Goal: Find contact information: Find contact information

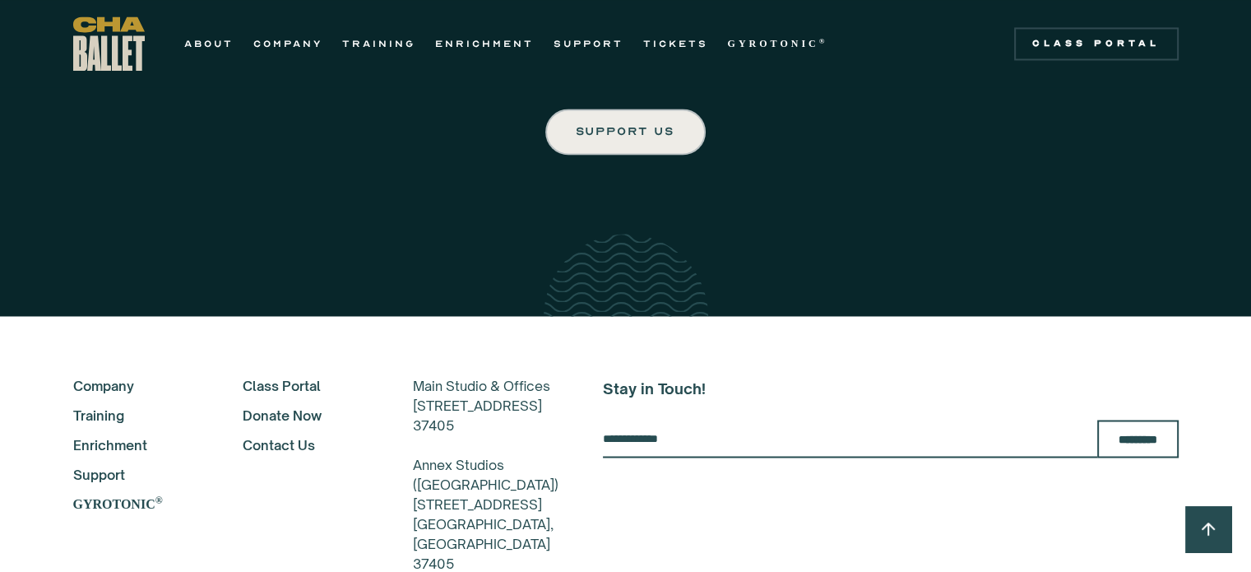
scroll to position [2753, 0]
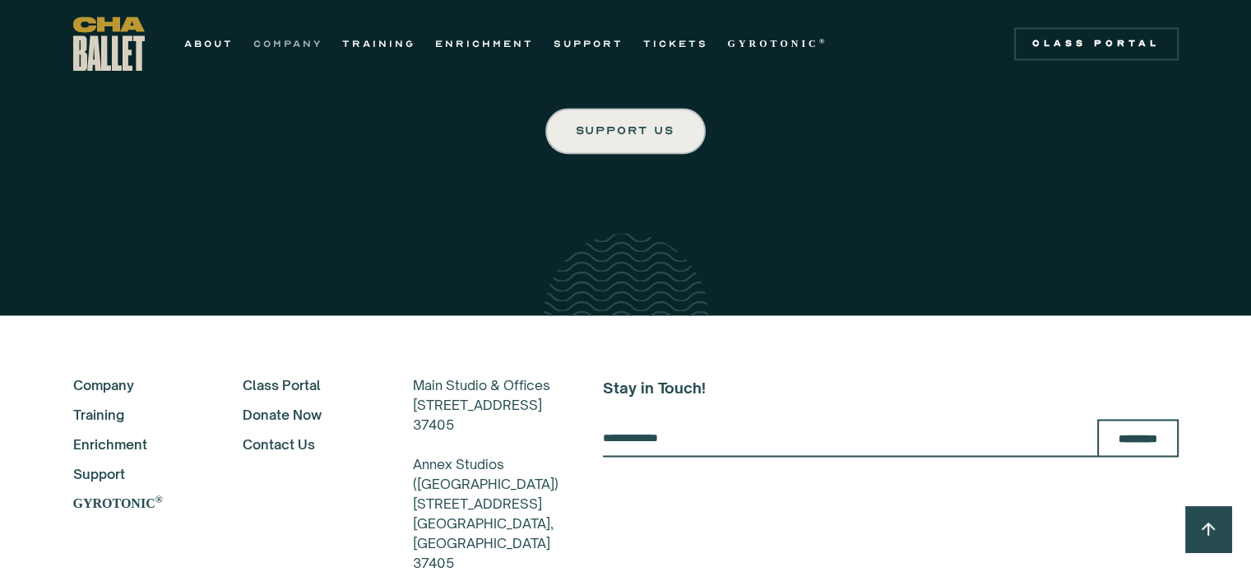
click at [299, 35] on link "COMPANY" at bounding box center [287, 44] width 69 height 20
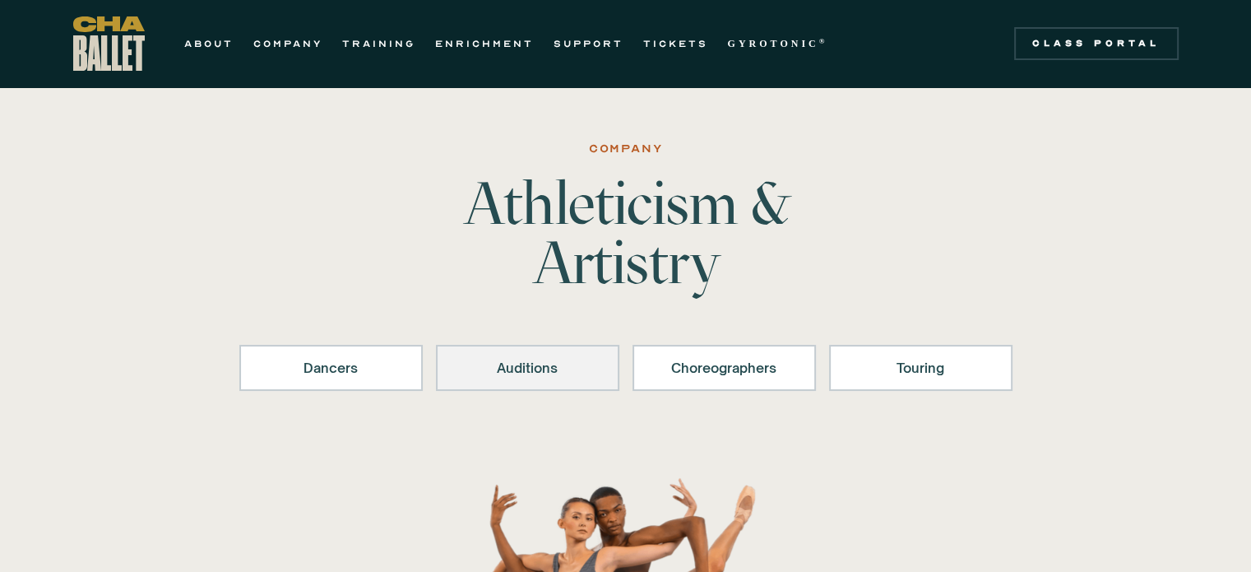
click at [530, 378] on link "Auditions" at bounding box center [527, 368] width 183 height 46
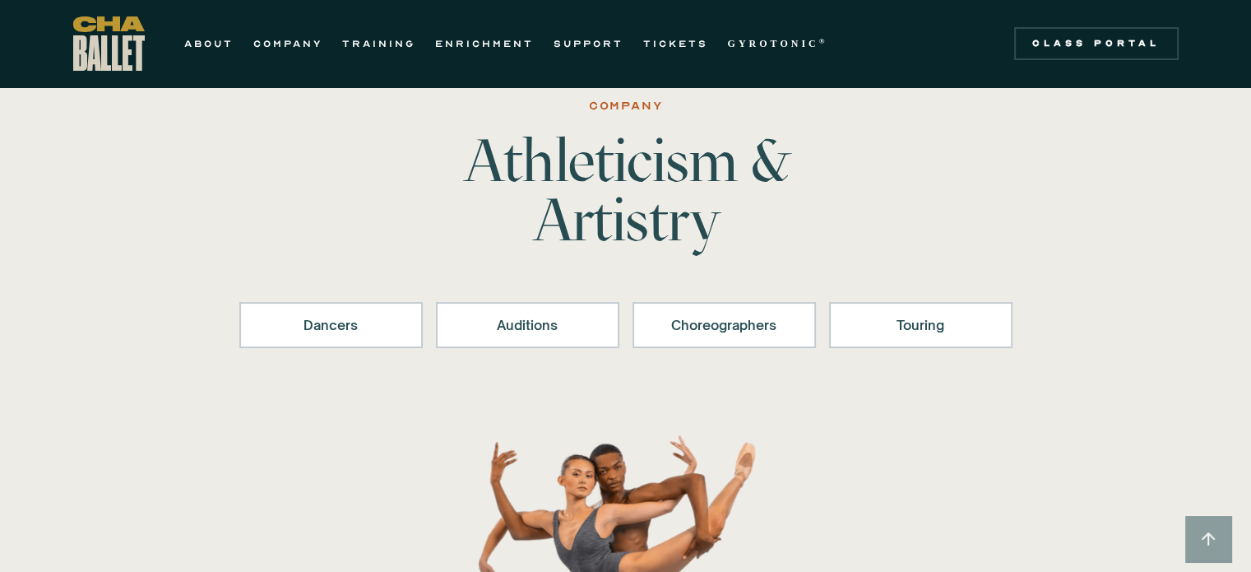
scroll to position [42, 0]
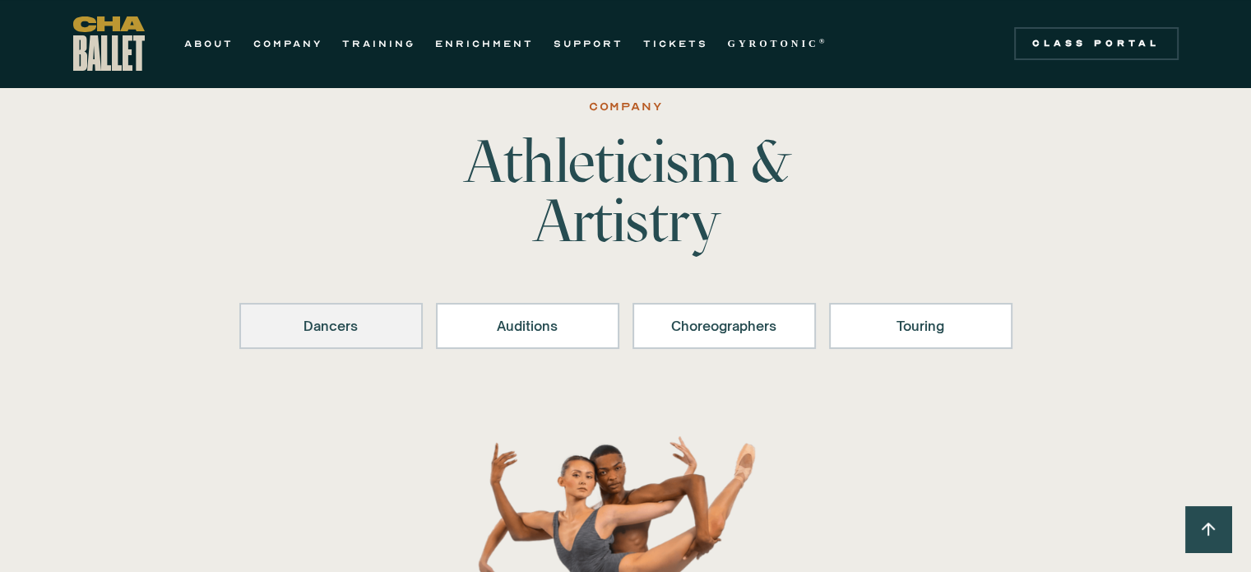
click at [365, 322] on div "Dancers" at bounding box center [331, 326] width 141 height 20
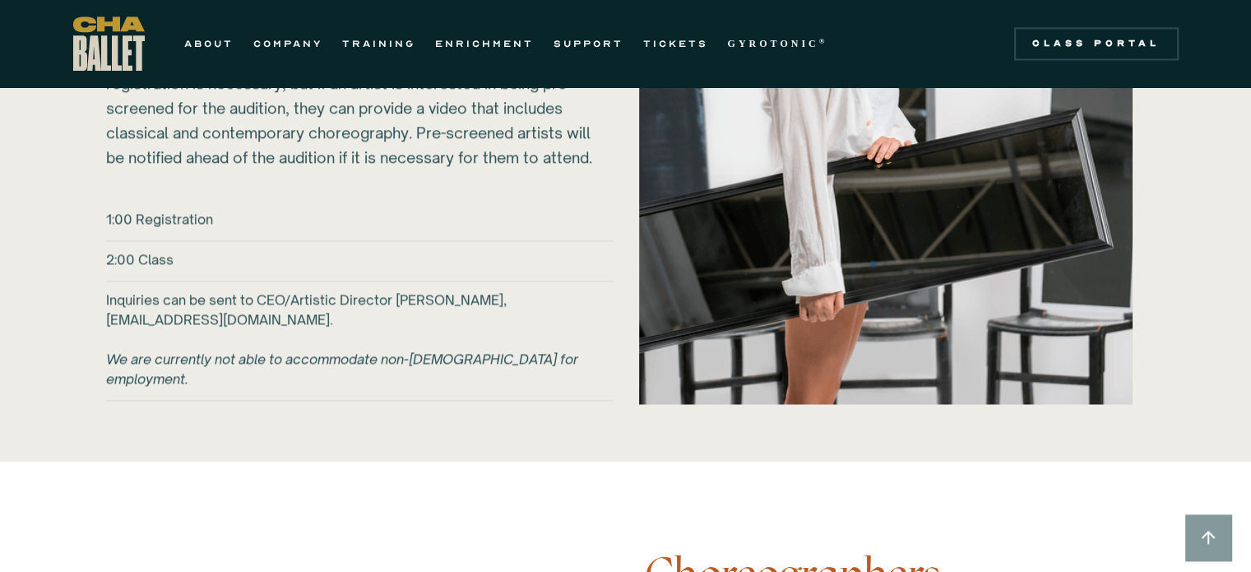
scroll to position [2136, 0]
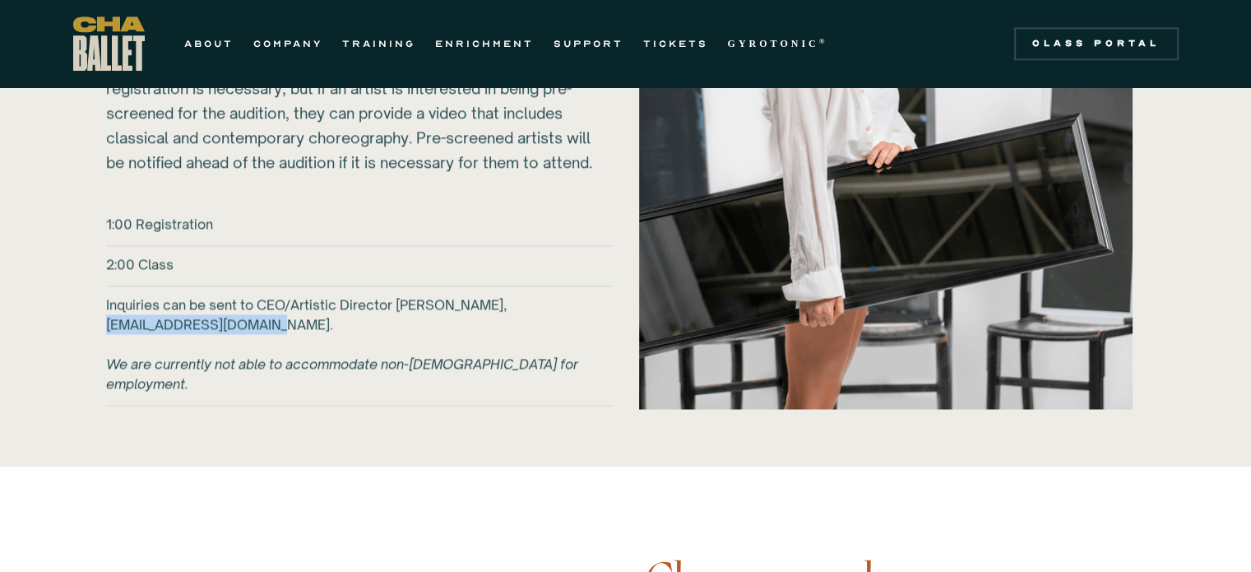
drag, startPoint x: 100, startPoint y: 322, endPoint x: 278, endPoint y: 322, distance: 177.7
click at [278, 322] on div "2026-27 Auditions [DATE] @ CHA Ballet [STREET_ADDRESS] ‍ Chattanooga Ballet is …" at bounding box center [625, 101] width 1105 height 698
copy h6 "[EMAIL_ADDRESS][DOMAIN_NAME]."
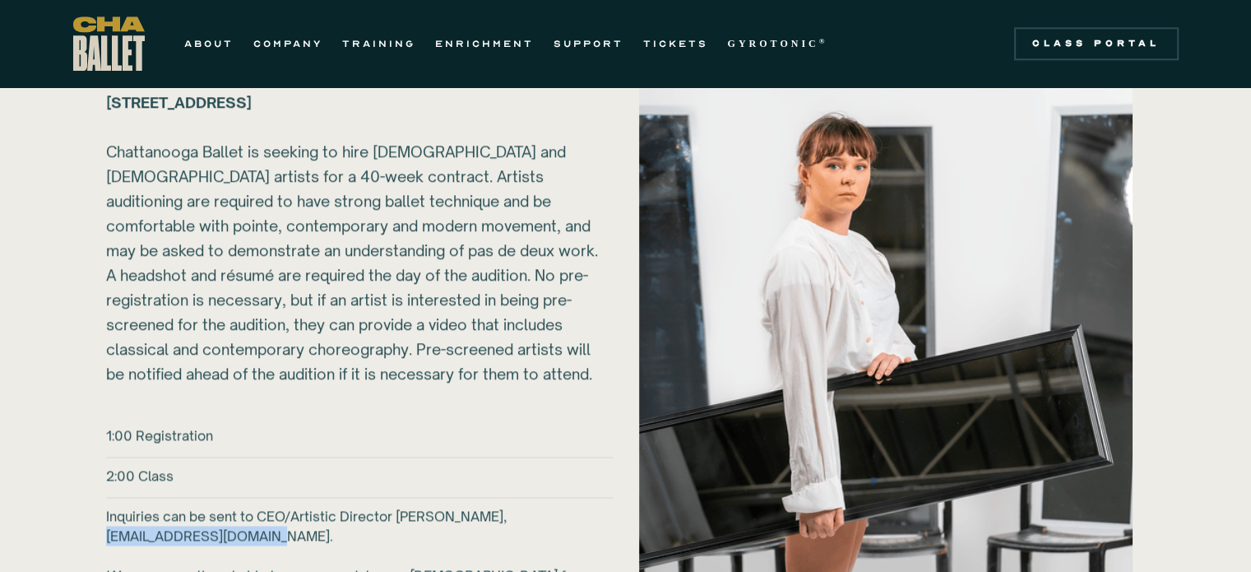
scroll to position [1919, 0]
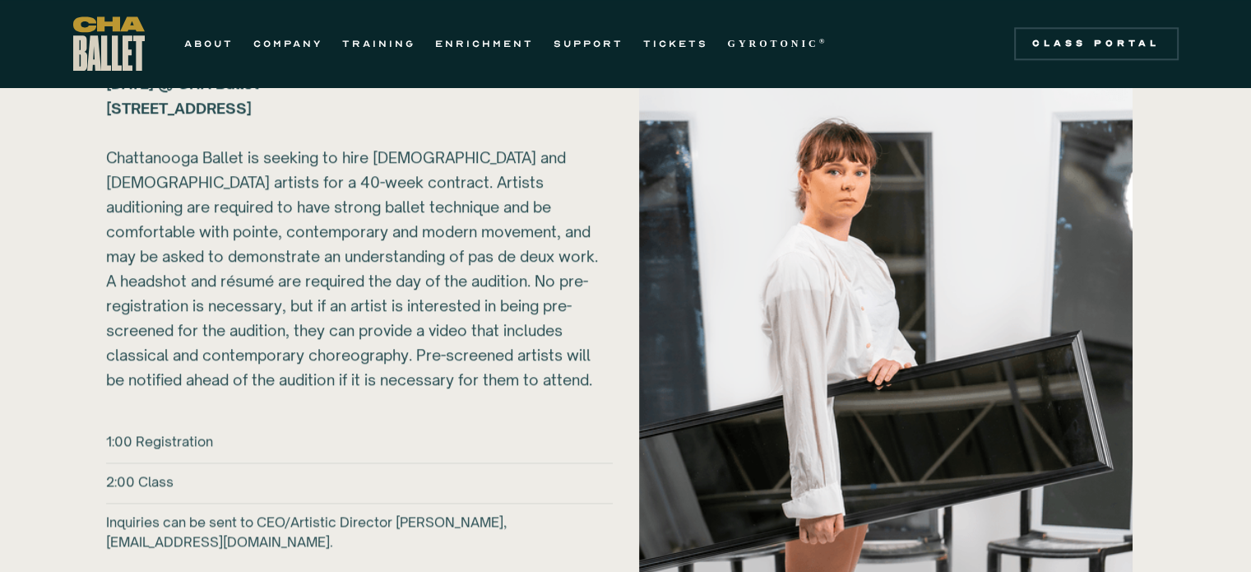
click at [66, 345] on div "2026-27 Auditions [DATE] @ CHA Ballet [STREET_ADDRESS] ‍ Chattanooga Ballet is …" at bounding box center [626, 318] width 1184 height 698
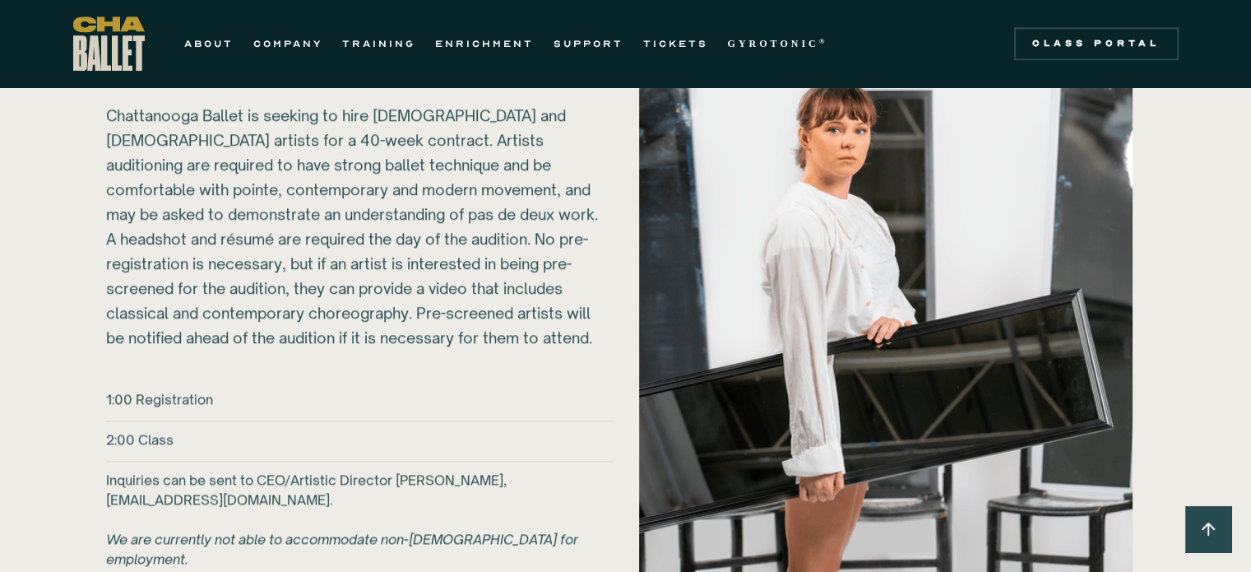
scroll to position [1962, 0]
